Goal: Task Accomplishment & Management: Complete application form

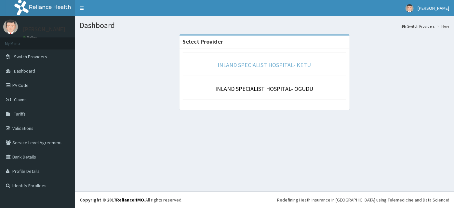
click at [281, 66] on link "INLAND SPECIALIST HOSPITAL- KETU" at bounding box center [264, 64] width 93 height 7
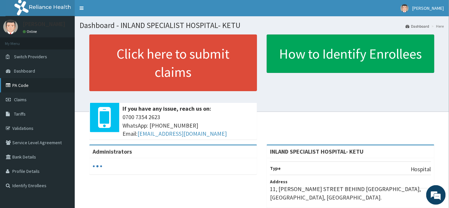
click at [32, 88] on link "PA Code" at bounding box center [37, 85] width 75 height 14
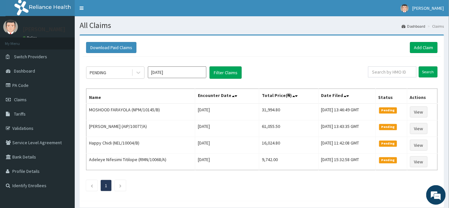
click at [149, 64] on div "PENDING Sep 2025 Filter Claims Search Name Encounter Date Total Price(₦) Date F…" at bounding box center [262, 127] width 358 height 141
click at [418, 45] on link "Add Claim" at bounding box center [424, 47] width 28 height 11
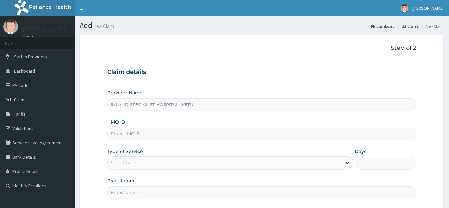
drag, startPoint x: 132, startPoint y: 138, endPoint x: 131, endPoint y: 135, distance: 3.7
click at [132, 138] on input "HMO ID" at bounding box center [261, 133] width 309 height 13
paste input "PA/0212F1"
type input "PA/0212F1"
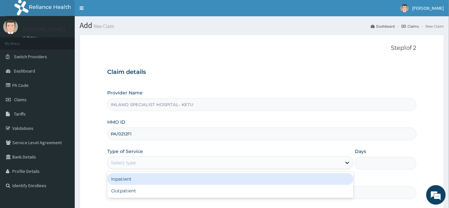
click at [129, 164] on div "Select type" at bounding box center [123, 162] width 25 height 7
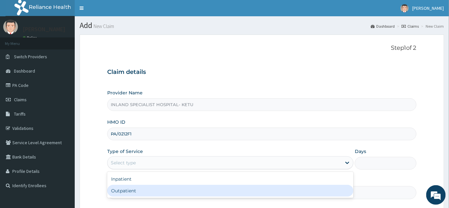
click at [124, 187] on div "Outpatient" at bounding box center [230, 191] width 246 height 12
type input "1"
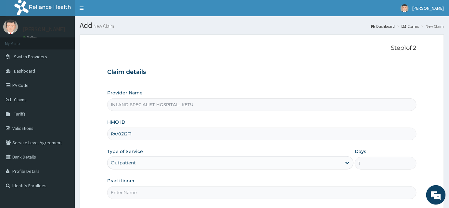
drag, startPoint x: 137, startPoint y: 136, endPoint x: 102, endPoint y: 130, distance: 35.5
click at [102, 130] on form "Step 1 of 2 Claim details Provider Name INLAND SPECIALIST HOSPITAL- KETU HMO ID…" at bounding box center [262, 140] width 365 height 213
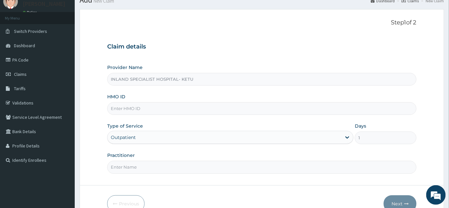
scroll to position [59, 0]
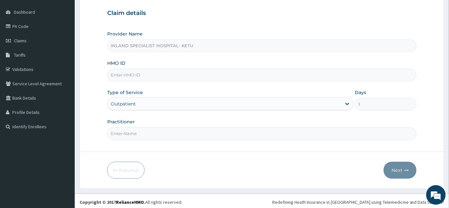
click at [142, 138] on input "Practitioner" at bounding box center [261, 133] width 309 height 13
paste input "PA/0212F1"
type input "PA/0212F1"
click at [126, 66] on div "HMO ID" at bounding box center [261, 70] width 309 height 21
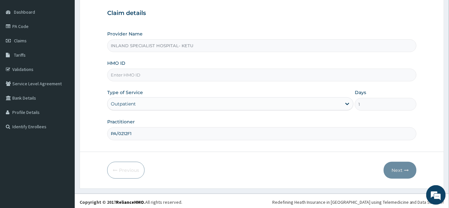
click at [126, 70] on input "HMO ID" at bounding box center [261, 75] width 309 height 13
paste input "LTG/10062/A"
type input "LTG/10062/A"
drag, startPoint x: 116, startPoint y: 132, endPoint x: 96, endPoint y: 133, distance: 20.2
click at [96, 133] on form "Step 1 of 2 Claim details Provider Name INLAND SPECIALIST HOSPITAL- KETU HMO ID…" at bounding box center [262, 82] width 365 height 213
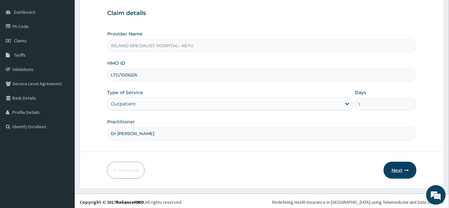
type input "Dr [PERSON_NAME]"
click at [402, 176] on button "Next" at bounding box center [400, 170] width 33 height 17
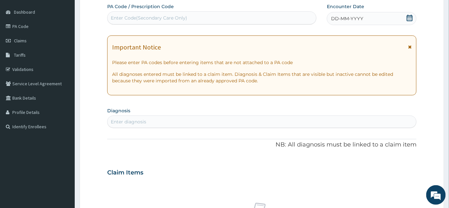
click at [136, 16] on div "Enter Code(Secondary Care Only)" at bounding box center [149, 18] width 76 height 7
paste input "PA/0212F1"
type input "PA/0212F1"
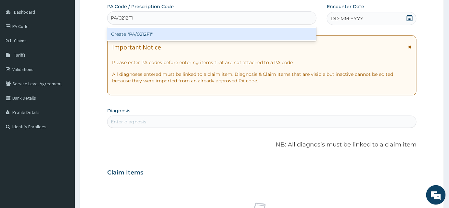
click at [145, 31] on div "Create "PA/0212F1"" at bounding box center [211, 34] width 209 height 12
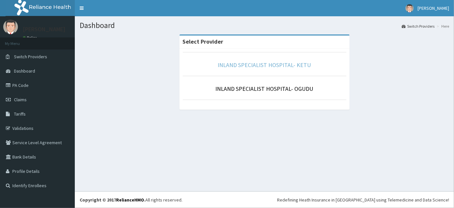
click at [285, 65] on link "INLAND SPECIALIST HOSPITAL- KETU" at bounding box center [264, 64] width 93 height 7
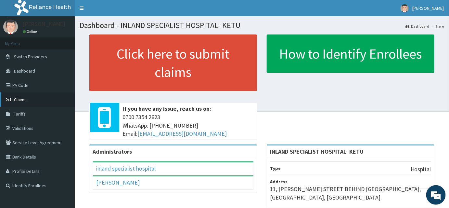
click at [34, 96] on link "Claims" at bounding box center [37, 99] width 75 height 14
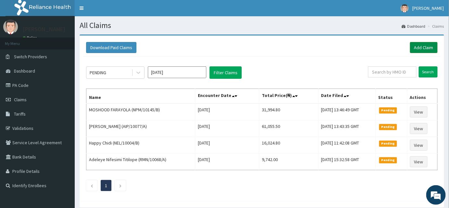
click at [428, 47] on link "Add Claim" at bounding box center [424, 47] width 28 height 11
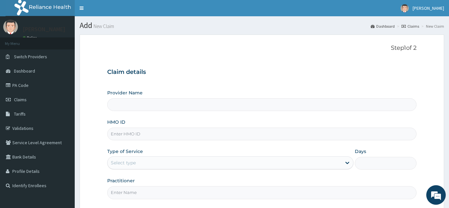
type input "INLAND SPECIALIST HOSPITAL- KETU"
click at [213, 58] on div "Step 1 of 2 Claim details Provider Name INLAND SPECIALIST HOSPITAL- KETU HMO ID…" at bounding box center [261, 123] width 309 height 156
click at [149, 131] on input "HMO ID" at bounding box center [261, 133] width 309 height 13
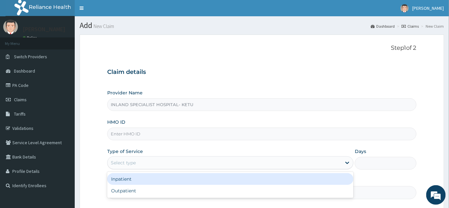
click at [136, 158] on div "Select type" at bounding box center [225, 162] width 234 height 10
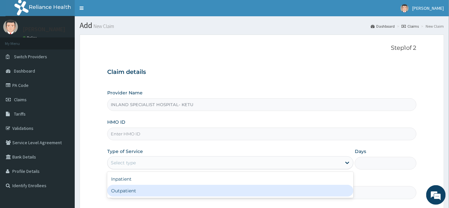
click at [126, 186] on div "Outpatient" at bounding box center [230, 191] width 246 height 12
type input "1"
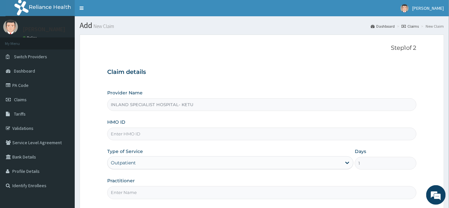
click at [126, 148] on label "Type of Service" at bounding box center [125, 151] width 36 height 7
click at [127, 139] on input "HMO ID" at bounding box center [261, 133] width 309 height 13
paste input "LTG/10062/A"
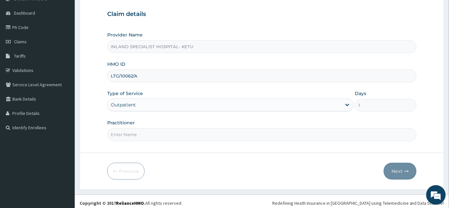
scroll to position [60, 0]
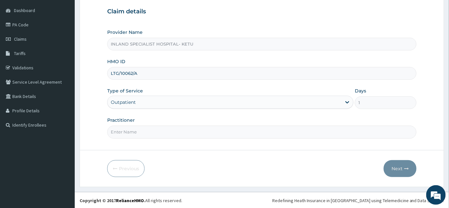
type input "LTG/10062/A"
click at [127, 127] on input "Practitioner" at bounding box center [261, 131] width 309 height 13
type input "Dr Olujitan"
click at [392, 171] on button "Next" at bounding box center [400, 168] width 33 height 17
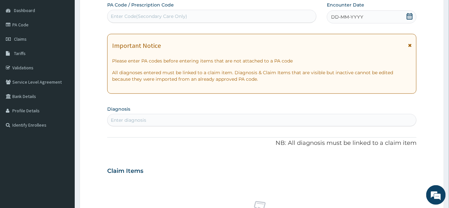
scroll to position [31, 0]
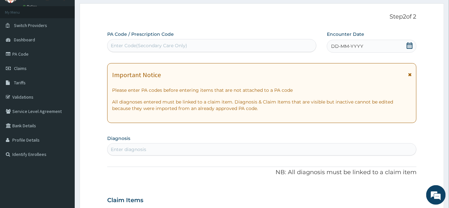
click at [135, 46] on div "Enter Code(Secondary Care Only)" at bounding box center [149, 45] width 76 height 7
type input "PA/0212F1"
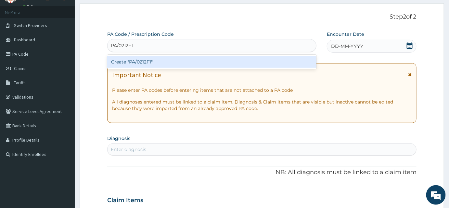
click at [141, 60] on div "Create "PA/0212F1"" at bounding box center [211, 62] width 209 height 12
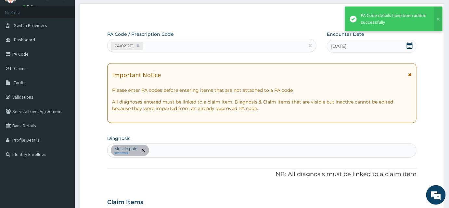
scroll to position [166, 0]
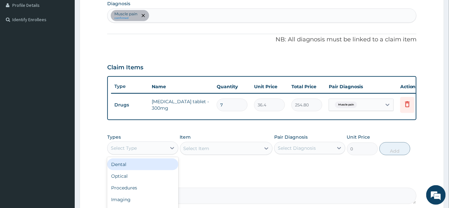
click at [160, 153] on div "Select Type" at bounding box center [137, 148] width 59 height 10
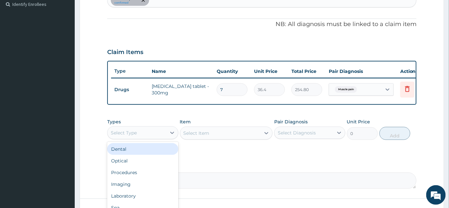
scroll to position [195, 0]
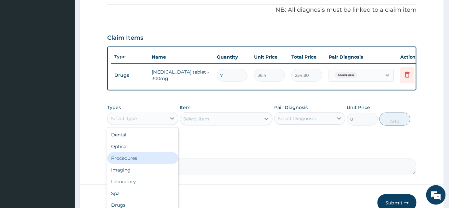
click at [150, 157] on div "Procedures" at bounding box center [142, 158] width 71 height 12
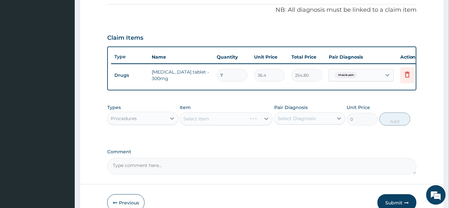
click at [207, 125] on div "Select Item" at bounding box center [226, 118] width 93 height 13
click at [207, 123] on div "Select Item" at bounding box center [226, 118] width 93 height 13
click at [207, 122] on div "Select Item" at bounding box center [197, 118] width 26 height 7
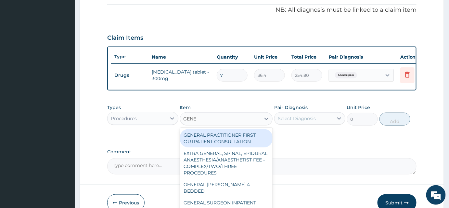
type input "GENER"
click at [218, 135] on div "GENERAL PRACTITIONER FIRST OUTPATIENT CONSULTATION" at bounding box center [226, 138] width 93 height 18
type input "3750"
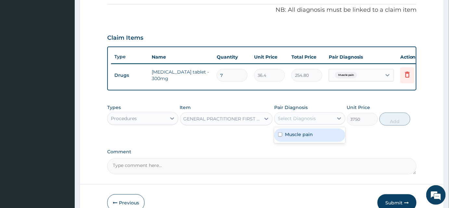
click at [319, 117] on div "Select Diagnosis" at bounding box center [304, 118] width 59 height 10
click at [306, 136] on label "Muscle pain" at bounding box center [299, 134] width 28 height 7
checkbox input "true"
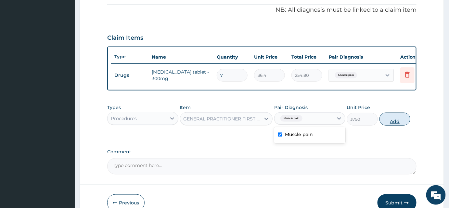
click at [396, 118] on button "Add" at bounding box center [395, 118] width 31 height 13
type input "0"
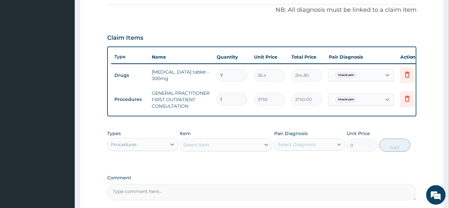
scroll to position [136, 0]
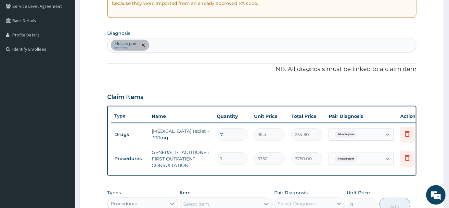
click at [164, 44] on div "Muscle pain confirmed" at bounding box center [262, 45] width 309 height 14
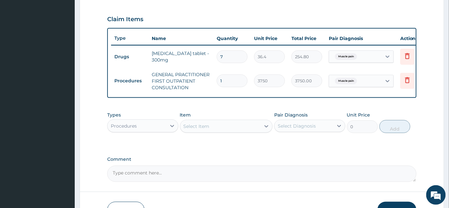
scroll to position [259, 0]
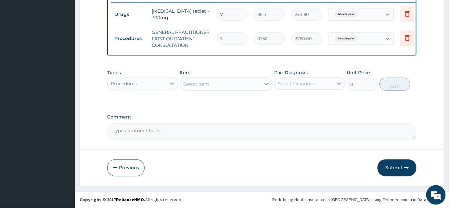
click at [166, 85] on div "Procedures" at bounding box center [137, 83] width 59 height 10
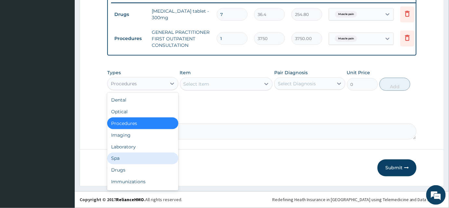
click at [139, 165] on div "Drugs" at bounding box center [142, 170] width 71 height 12
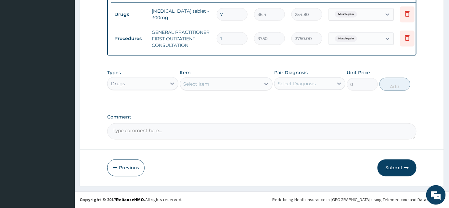
click at [227, 85] on div "Select Item" at bounding box center [220, 84] width 81 height 10
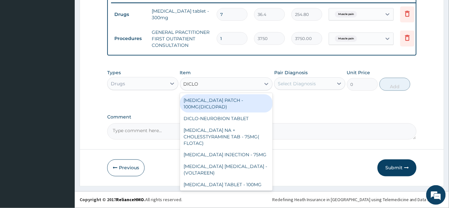
type input "DICLOF"
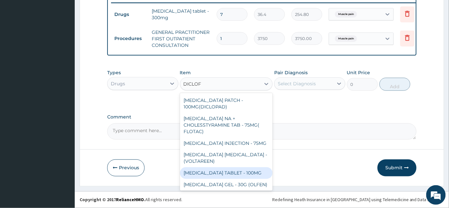
click at [245, 176] on div "DICLOFENAC TABLET - 100MG" at bounding box center [226, 173] width 93 height 12
type input "112"
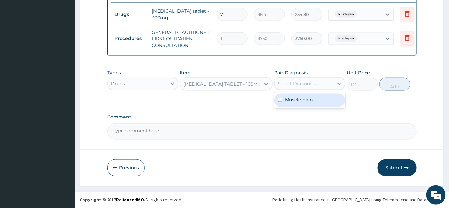
click at [300, 82] on div "Select Diagnosis" at bounding box center [297, 83] width 38 height 7
click at [299, 100] on label "Muscle pain" at bounding box center [299, 99] width 28 height 7
checkbox input "true"
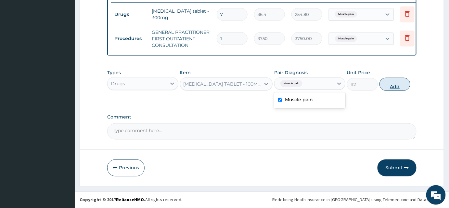
click at [390, 84] on button "Add" at bounding box center [395, 84] width 31 height 13
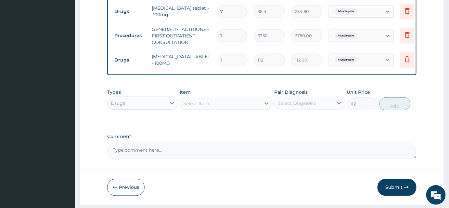
type input "0"
type input "10"
type input "1120.00"
type input "10"
click at [248, 103] on div "Select Item" at bounding box center [220, 103] width 81 height 10
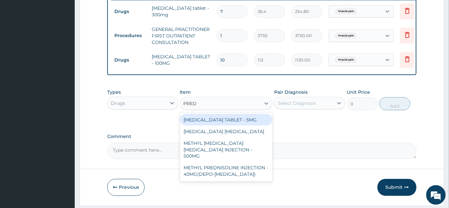
type input "PREDN"
click at [247, 123] on div "[MEDICAL_DATA] TABLET - 5MG" at bounding box center [226, 120] width 93 height 12
type input "42"
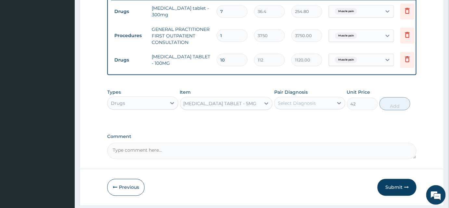
click at [319, 104] on div "Select Diagnosis" at bounding box center [304, 103] width 59 height 10
click at [314, 120] on div "Muscle pain" at bounding box center [309, 119] width 71 height 13
checkbox input "true"
click at [398, 109] on button "Add" at bounding box center [395, 103] width 31 height 13
type input "0"
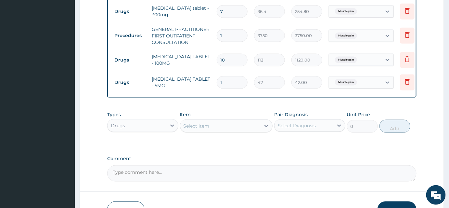
type input "0.00"
type input "2"
type input "84.00"
type input "20"
type input "840.00"
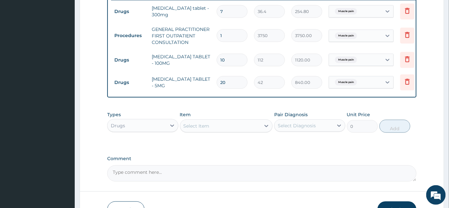
scroll to position [304, 0]
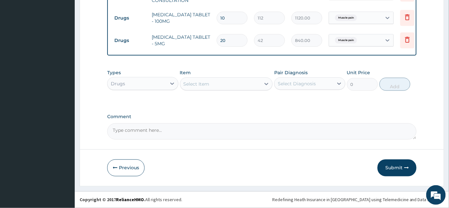
type input "20"
click at [227, 77] on div "Item Select Item" at bounding box center [226, 79] width 93 height 21
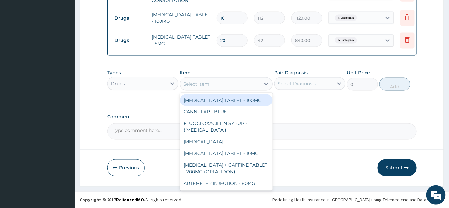
click at [228, 82] on div "Select Item" at bounding box center [220, 84] width 81 height 10
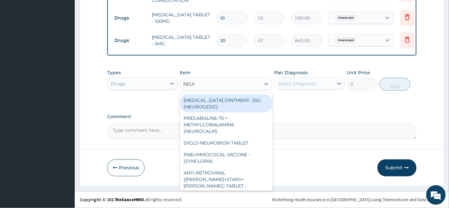
type input "NEURO"
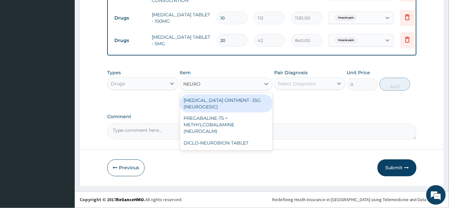
click at [228, 103] on div "[MEDICAL_DATA] OINTMENT- 35G (NEUROGESIC)" at bounding box center [226, 103] width 93 height 18
type input "1400"
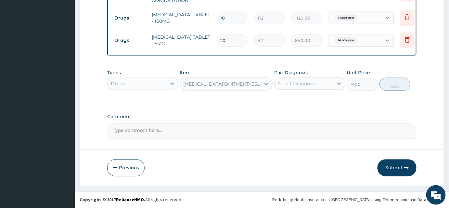
click at [298, 76] on label "Pair Diagnosis" at bounding box center [290, 72] width 33 height 7
click at [302, 87] on div "Select Diagnosis" at bounding box center [297, 83] width 38 height 7
click at [306, 95] on div "Muscle pain" at bounding box center [309, 100] width 71 height 13
checkbox input "true"
click at [399, 79] on button "Add" at bounding box center [395, 84] width 31 height 13
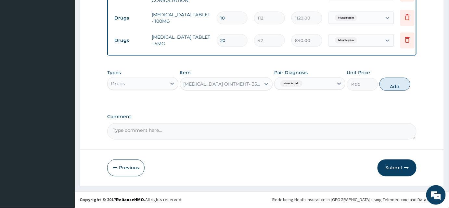
type input "0"
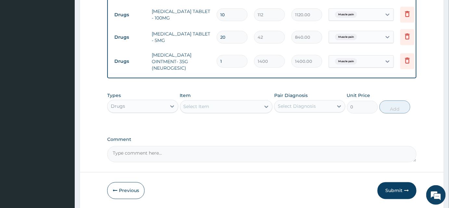
scroll to position [330, 0]
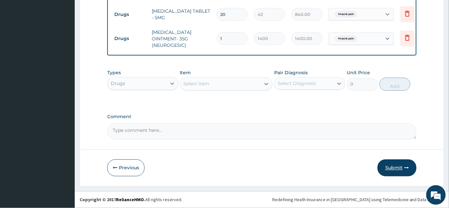
click at [402, 170] on button "Submit" at bounding box center [397, 167] width 39 height 17
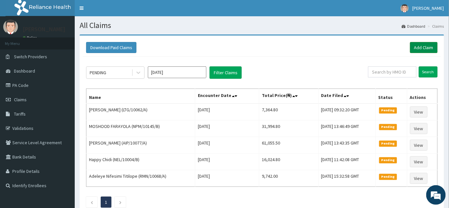
click at [418, 45] on link "Add Claim" at bounding box center [424, 47] width 28 height 11
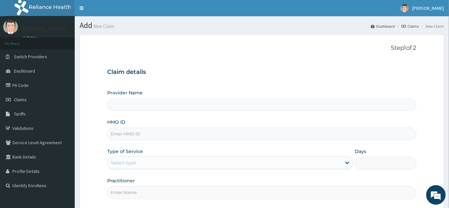
type input "INLAND SPECIALIST HOSPITAL- KETU"
click at [140, 135] on input "HMO ID" at bounding box center [261, 133] width 309 height 13
paste input "LTG/10062/E"
type input "LTG/10062/E"
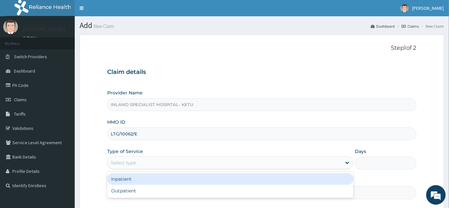
click at [124, 163] on div "Select type" at bounding box center [123, 162] width 25 height 7
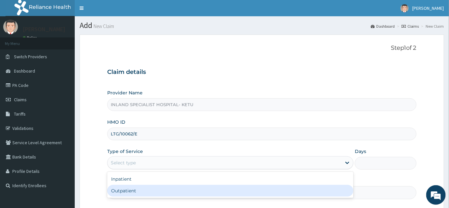
click at [122, 185] on div "Outpatient" at bounding box center [230, 191] width 246 height 12
type input "1"
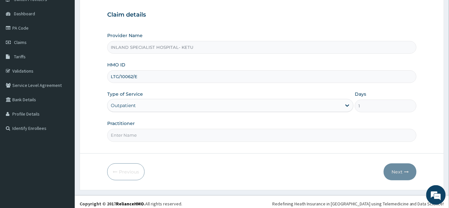
scroll to position [60, 0]
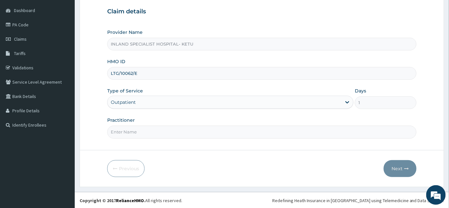
click at [134, 128] on input "Practitioner" at bounding box center [261, 131] width 309 height 13
type input "Dr [PERSON_NAME]"
click at [405, 166] on icon "button" at bounding box center [406, 168] width 5 height 5
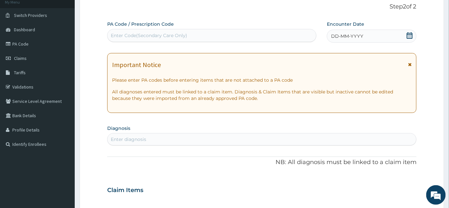
scroll to position [31, 0]
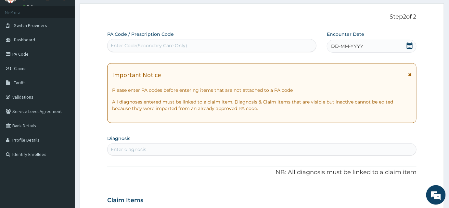
click at [407, 46] on div "DD-MM-YYYY" at bounding box center [372, 46] width 90 height 13
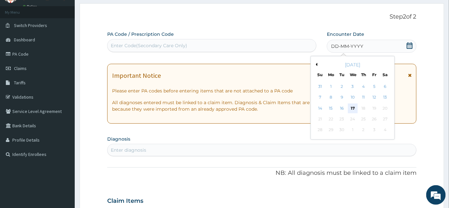
click at [355, 108] on div "17" at bounding box center [353, 108] width 10 height 10
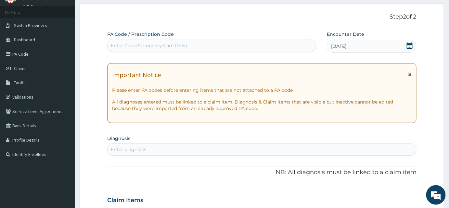
click at [272, 149] on div "Enter diagnosis" at bounding box center [262, 149] width 309 height 10
type input "[MEDICAL_DATA]"
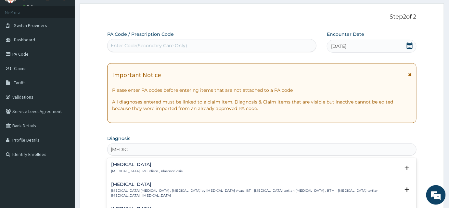
click at [126, 163] on h4 "[MEDICAL_DATA]" at bounding box center [147, 164] width 72 height 5
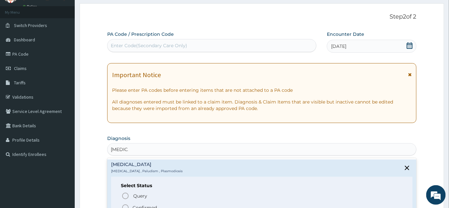
click at [139, 206] on p "Confirmed" at bounding box center [145, 207] width 24 height 7
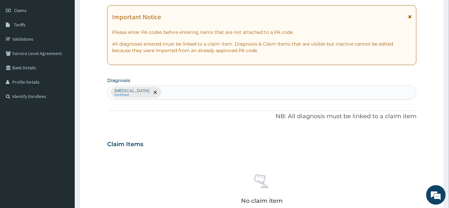
scroll to position [90, 0]
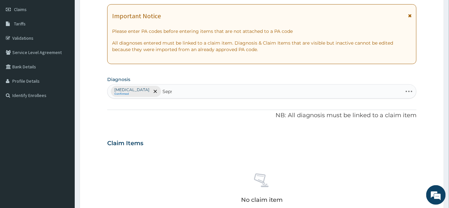
type input "[MEDICAL_DATA]"
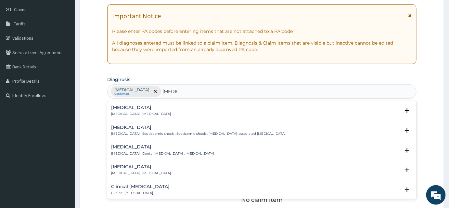
click at [120, 107] on h4 "[MEDICAL_DATA]" at bounding box center [141, 107] width 60 height 5
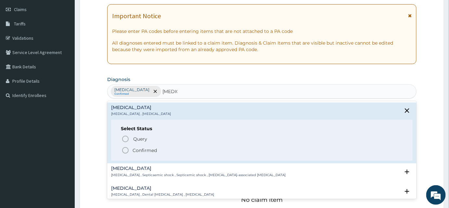
click at [139, 148] on p "Confirmed" at bounding box center [145, 150] width 24 height 7
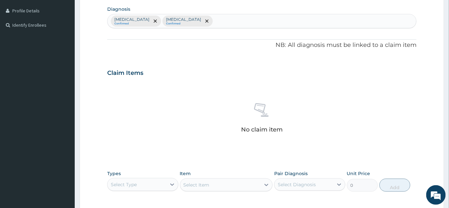
scroll to position [208, 0]
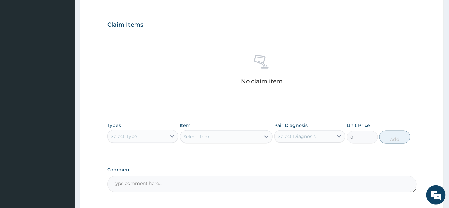
click at [133, 131] on div "Select Type" at bounding box center [137, 136] width 59 height 10
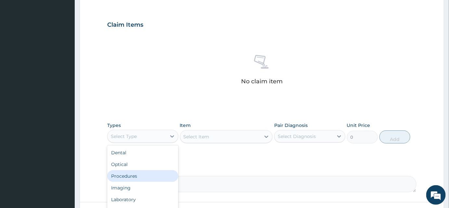
click at [135, 174] on div "Procedures" at bounding box center [142, 176] width 71 height 12
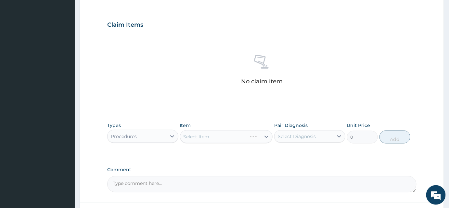
click at [216, 137] on div "Select Item" at bounding box center [226, 136] width 93 height 13
click at [221, 136] on div "Select Item" at bounding box center [220, 136] width 81 height 10
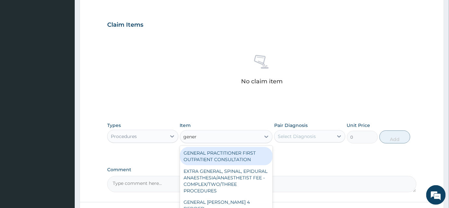
type input "genera"
click at [235, 159] on div "GENERAL PRACTITIONER FIRST OUTPATIENT CONSULTATION" at bounding box center [226, 156] width 93 height 18
type input "3750"
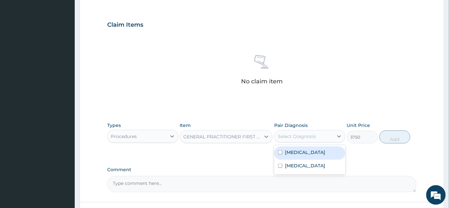
click at [307, 140] on div "Select Diagnosis" at bounding box center [304, 136] width 59 height 10
click at [304, 150] on div "[MEDICAL_DATA]" at bounding box center [309, 152] width 71 height 13
checkbox input "true"
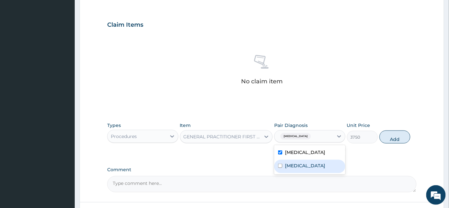
click at [305, 161] on div "[MEDICAL_DATA]" at bounding box center [309, 166] width 71 height 13
checkbox input "true"
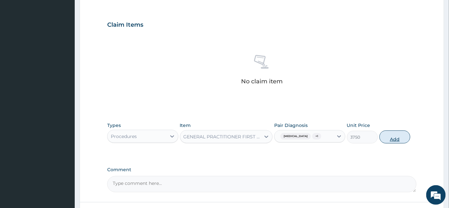
click at [401, 137] on button "Add" at bounding box center [395, 136] width 31 height 13
type input "0"
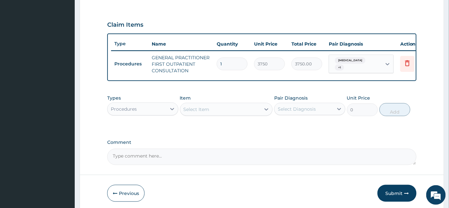
click at [197, 114] on div "Select Item" at bounding box center [220, 109] width 81 height 10
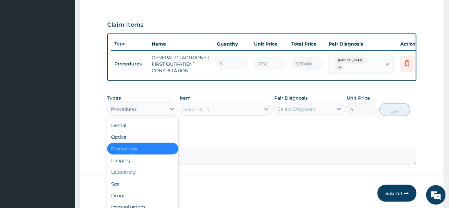
click at [154, 114] on div "Procedures" at bounding box center [137, 109] width 59 height 10
click at [128, 195] on div "Drugs" at bounding box center [142, 195] width 71 height 12
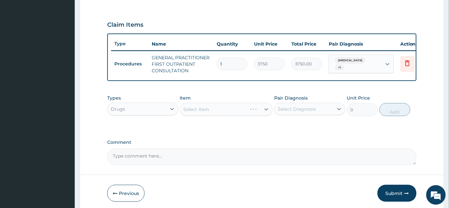
click at [221, 113] on div "Select Item" at bounding box center [226, 109] width 93 height 13
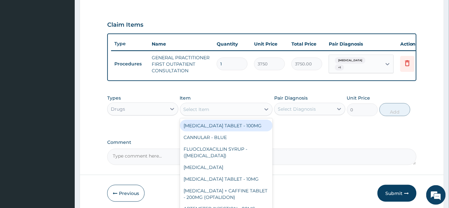
click at [221, 113] on div "Select Item" at bounding box center [220, 109] width 81 height 10
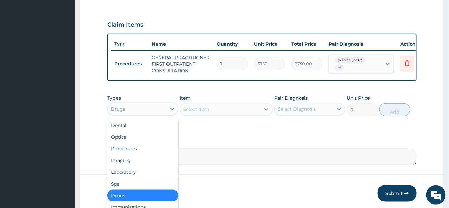
click at [136, 109] on div "Drugs" at bounding box center [137, 109] width 59 height 10
click at [131, 171] on div "Laboratory" at bounding box center [142, 172] width 71 height 12
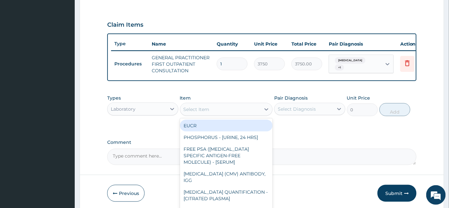
click at [233, 112] on div "Select Item" at bounding box center [220, 109] width 81 height 10
type input "fbc"
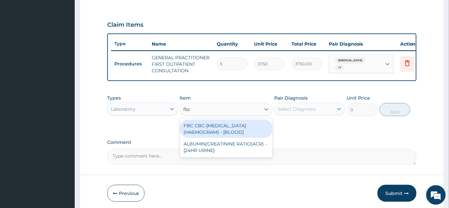
click at [243, 124] on div "FBC CBC-[MEDICAL_DATA] (HAEMOGRAM) - [BLOOD]" at bounding box center [226, 129] width 93 height 18
type input "5000"
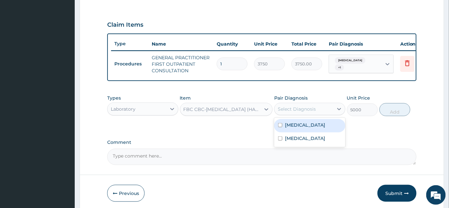
click at [298, 112] on div "Select Diagnosis" at bounding box center [297, 109] width 38 height 7
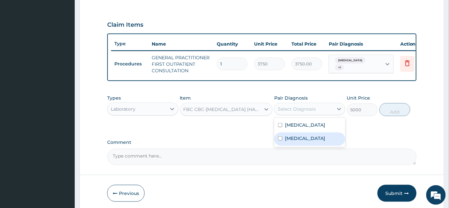
click at [296, 141] on label "[MEDICAL_DATA]" at bounding box center [305, 138] width 40 height 7
checkbox input "true"
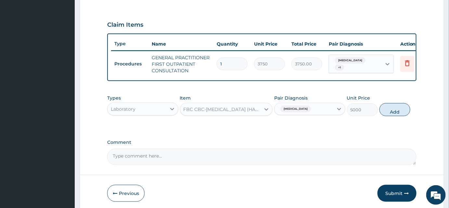
click at [410, 116] on div "Types Laboratory Item FBC CBC-[MEDICAL_DATA] (HAEMOGRAM) - [BLOOD] Pair Diagnos…" at bounding box center [261, 105] width 309 height 28
click at [404, 116] on button "Add" at bounding box center [395, 109] width 31 height 13
type input "0"
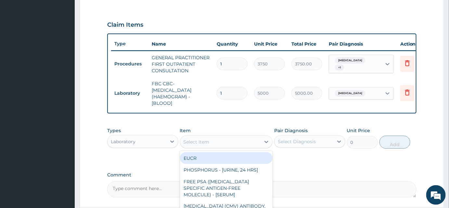
click at [237, 138] on div "Select Item" at bounding box center [226, 141] width 93 height 13
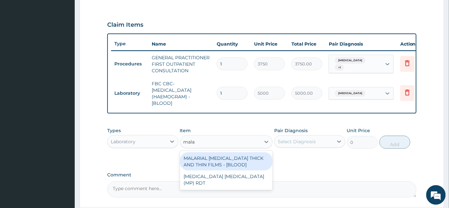
type input "malar"
click at [228, 163] on div "MALARIAL [MEDICAL_DATA] THICK AND THIN FILMS - [BLOOD]" at bounding box center [226, 161] width 93 height 18
type input "2187.5"
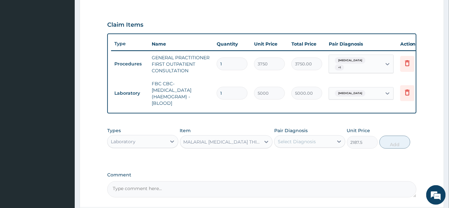
click at [322, 144] on div "Select Diagnosis" at bounding box center [304, 141] width 59 height 10
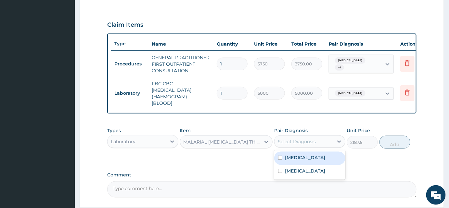
click at [307, 164] on div "[MEDICAL_DATA]" at bounding box center [309, 157] width 71 height 13
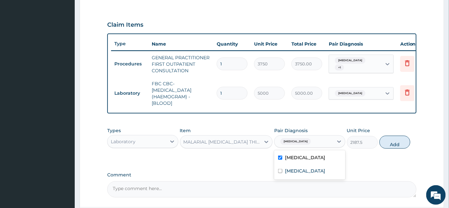
click at [332, 159] on div "[MEDICAL_DATA]" at bounding box center [309, 157] width 71 height 13
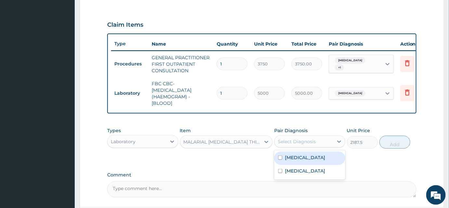
click at [284, 162] on div "[MEDICAL_DATA]" at bounding box center [309, 157] width 71 height 13
checkbox input "true"
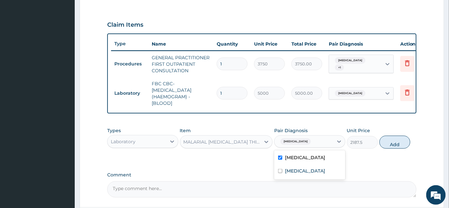
click at [398, 147] on button "Add" at bounding box center [395, 142] width 31 height 13
type input "0"
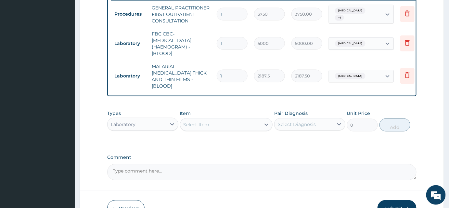
scroll to position [295, 0]
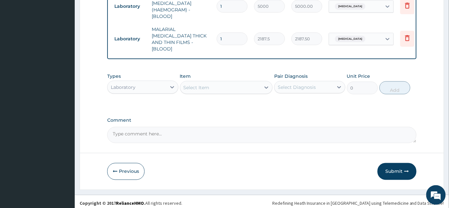
click at [135, 87] on div "Laboratory" at bounding box center [137, 87] width 59 height 10
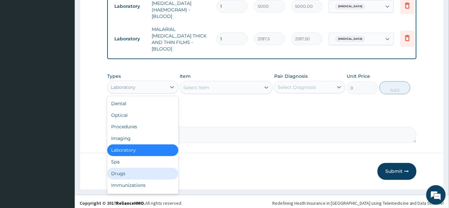
click at [125, 170] on div "Drugs" at bounding box center [142, 174] width 71 height 12
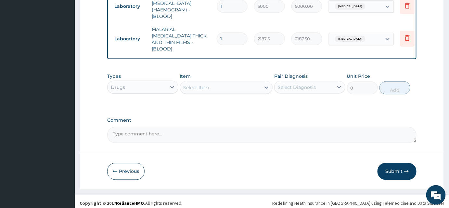
click at [224, 87] on div "Select Item" at bounding box center [220, 87] width 81 height 10
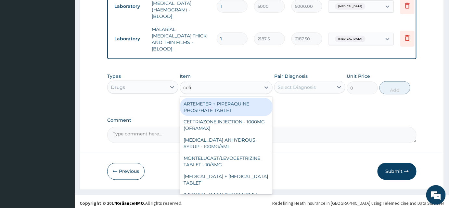
type input "cefix"
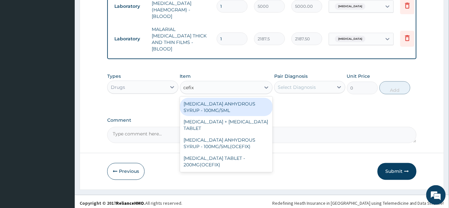
click at [233, 105] on div "[MEDICAL_DATA] ANHYDROUS SYRUP - 100MG/5ML" at bounding box center [226, 107] width 93 height 18
type input "3639.9999999999995"
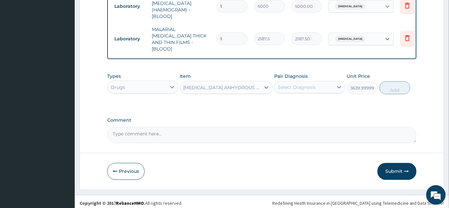
click at [212, 86] on div "[MEDICAL_DATA] ANHYDROUS SYRUP - 100MG/5ML" at bounding box center [223, 87] width 78 height 7
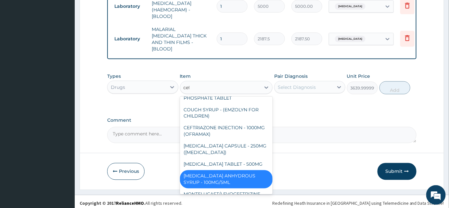
scroll to position [0, 0]
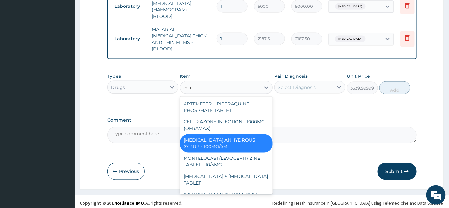
type input "cefix"
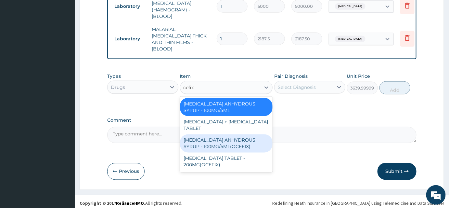
click at [220, 141] on div "[MEDICAL_DATA] ANHYDROUS SYRUP - 100MG/5ML(OCEFIX)" at bounding box center [226, 143] width 93 height 18
type input "1596"
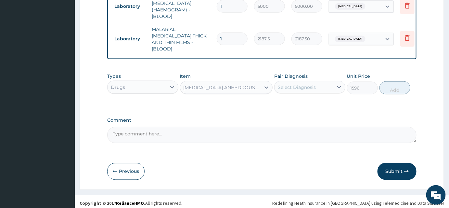
click at [235, 88] on div "[MEDICAL_DATA] ANHYDROUS SYRUP - 100MG/5ML(OCEFIX)" at bounding box center [220, 87] width 81 height 10
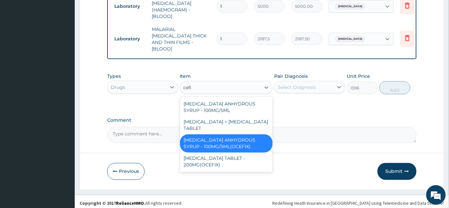
type input "cefix"
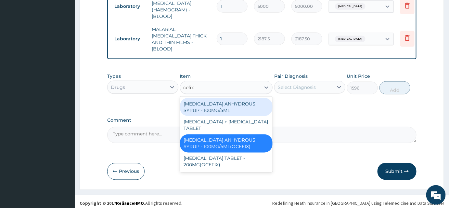
click at [232, 104] on div "[MEDICAL_DATA] ANHYDROUS SYRUP - 100MG/5ML" at bounding box center [226, 107] width 93 height 18
type input "3639.9999999999995"
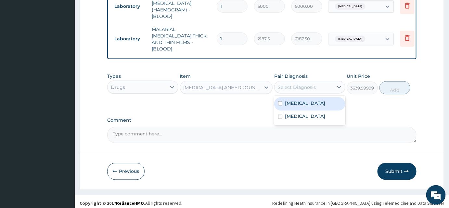
click at [304, 85] on div "Select Diagnosis" at bounding box center [297, 87] width 38 height 7
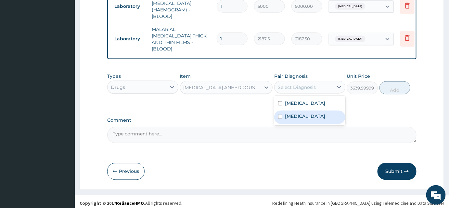
click at [300, 113] on div "[MEDICAL_DATA]" at bounding box center [309, 117] width 71 height 13
checkbox input "true"
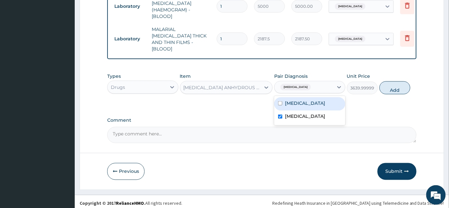
click at [389, 87] on button "Add" at bounding box center [395, 87] width 31 height 13
type input "0"
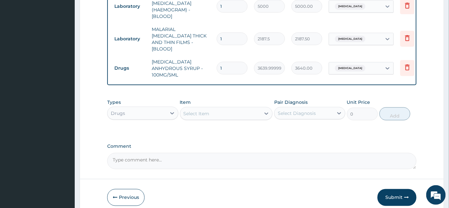
click at [213, 108] on div "Select Item" at bounding box center [220, 113] width 81 height 10
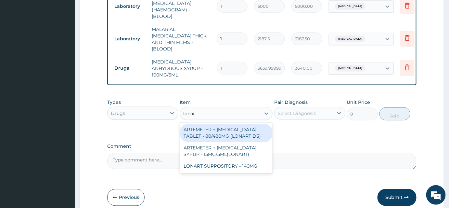
type input "lonart"
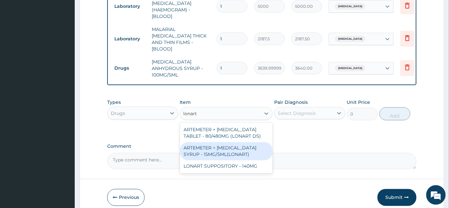
click at [218, 147] on div "ARTEMETER + [MEDICAL_DATA] SYRUP - 15MG/5ML(LONART)" at bounding box center [226, 151] width 93 height 18
type input "1680"
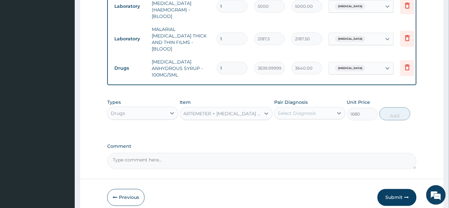
click at [300, 110] on div "Select Diagnosis" at bounding box center [297, 113] width 38 height 7
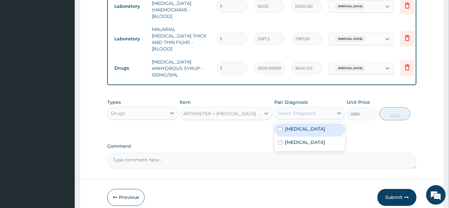
click at [297, 125] on div "[MEDICAL_DATA]" at bounding box center [309, 129] width 71 height 13
checkbox input "true"
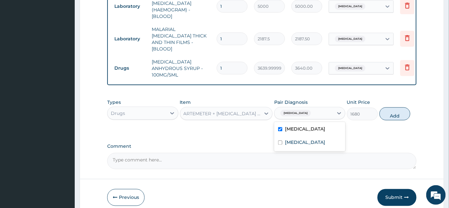
click at [234, 111] on div "ARTEMETER + [MEDICAL_DATA] SYRUP - 15MG/5ML(LONART)" at bounding box center [220, 113] width 81 height 10
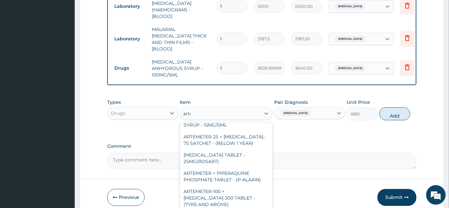
scroll to position [183, 0]
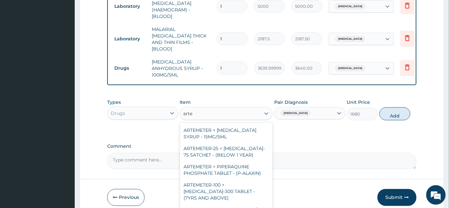
type input "artem"
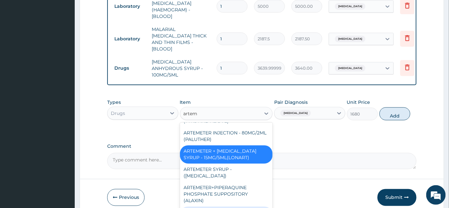
scroll to position [264, 0]
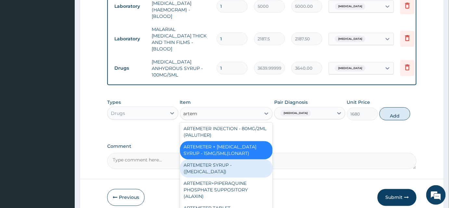
click at [247, 159] on div "ARTEMETER SYRUP - ([MEDICAL_DATA])" at bounding box center [226, 168] width 93 height 18
type input "979.9999999999999"
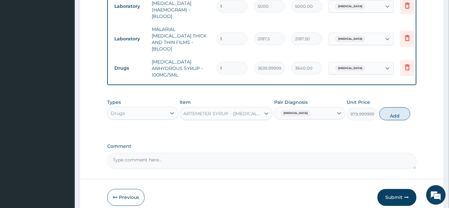
click at [242, 110] on div "ARTEMETER SYRUP - ([MEDICAL_DATA])" at bounding box center [223, 113] width 78 height 7
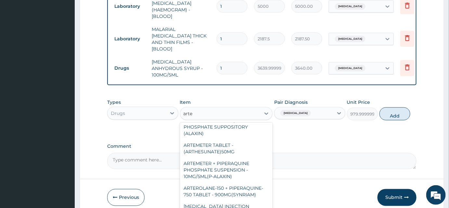
scroll to position [201, 0]
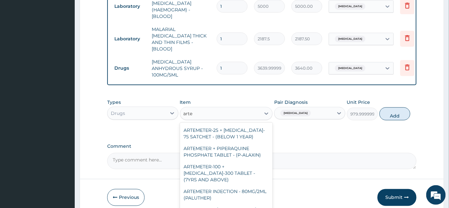
type input "artem"
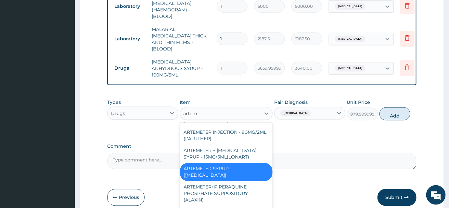
scroll to position [230, 0]
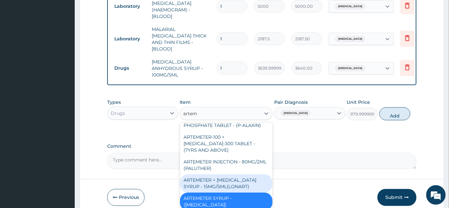
click at [237, 174] on div "ARTEMETER + [MEDICAL_DATA] SYRUP - 15MG/5ML(LONART)" at bounding box center [226, 183] width 93 height 18
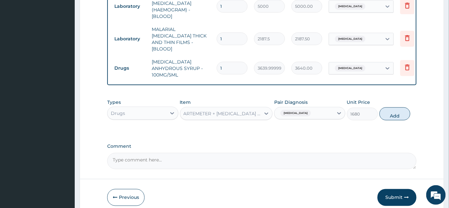
click at [402, 107] on button "Add" at bounding box center [395, 113] width 31 height 13
type input "0"
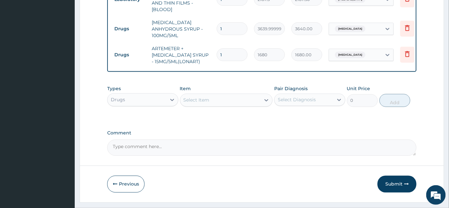
scroll to position [344, 0]
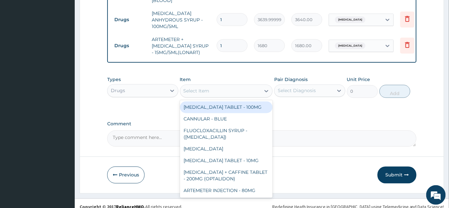
click at [233, 86] on div "Select Item" at bounding box center [220, 91] width 81 height 10
type input "a"
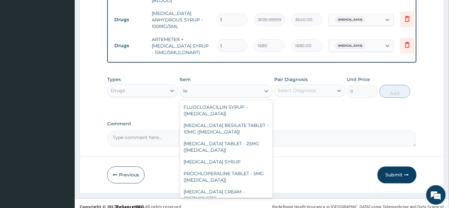
type input "l"
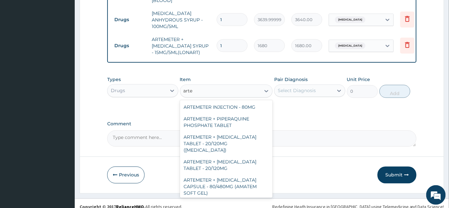
type input "artem"
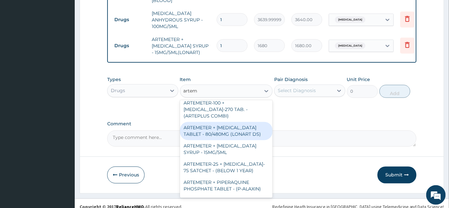
scroll to position [138, 0]
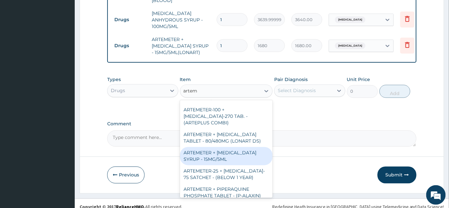
click at [235, 147] on div "ARTEMETER + [MEDICAL_DATA] SYRUP - 15MG/5ML" at bounding box center [226, 156] width 93 height 18
type input "1400"
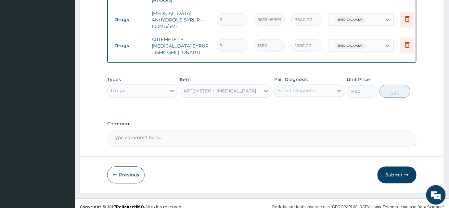
click at [248, 90] on div "ARTEMETER + [MEDICAL_DATA] SYRUP - 15MG/5ML" at bounding box center [226, 91] width 93 height 13
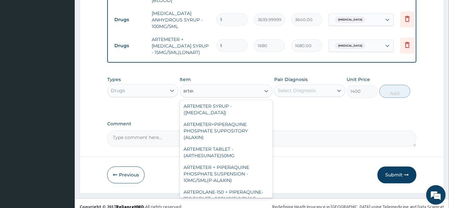
scroll to position [264, 0]
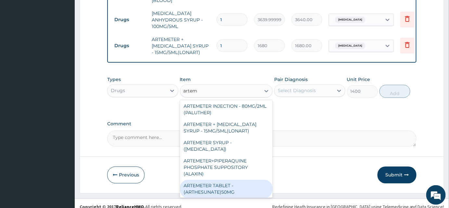
type input "artem"
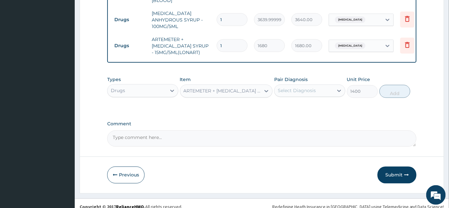
click at [229, 88] on div "ARTEMETER + [MEDICAL_DATA] SYRUP - 15MG/5ML" at bounding box center [223, 91] width 78 height 7
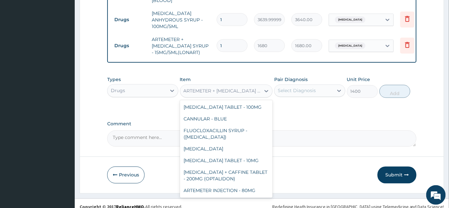
scroll to position [4692, 0]
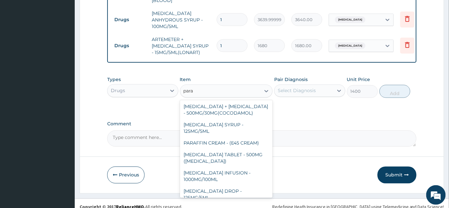
type input "parac"
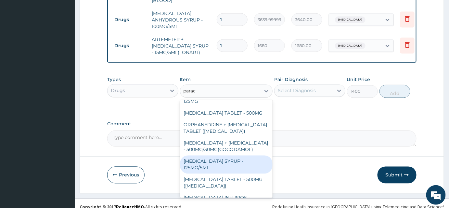
click at [227, 156] on div "[MEDICAL_DATA] SYRUP - 125MG/5ML" at bounding box center [226, 164] width 93 height 18
type input "840"
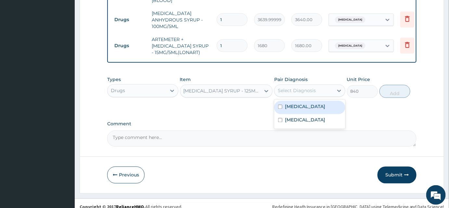
click at [305, 87] on div "Select Diagnosis" at bounding box center [297, 90] width 38 height 7
click at [297, 103] on label "[MEDICAL_DATA]" at bounding box center [305, 106] width 40 height 7
checkbox input "true"
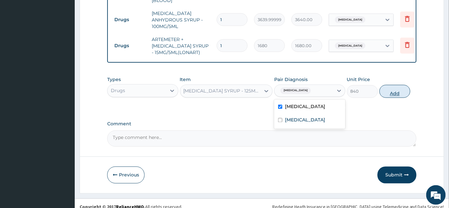
click at [393, 85] on button "Add" at bounding box center [395, 91] width 31 height 13
type input "0"
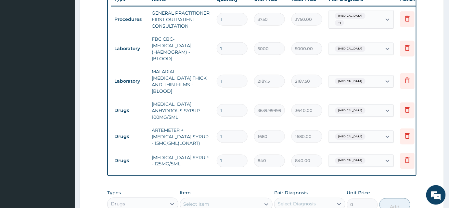
scroll to position [225, 0]
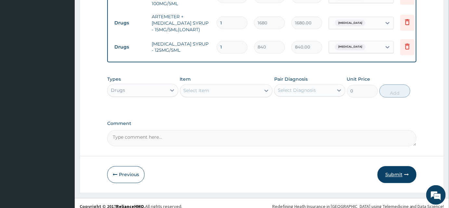
click at [390, 170] on button "Submit" at bounding box center [397, 174] width 39 height 17
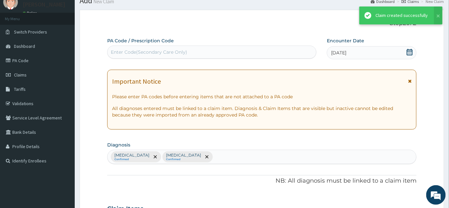
scroll to position [366, 0]
